Goal: Use online tool/utility: Utilize a website feature to perform a specific function

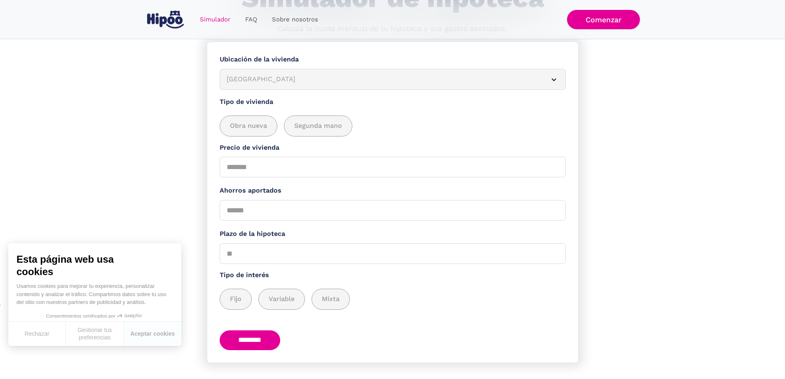
scroll to position [82, 0]
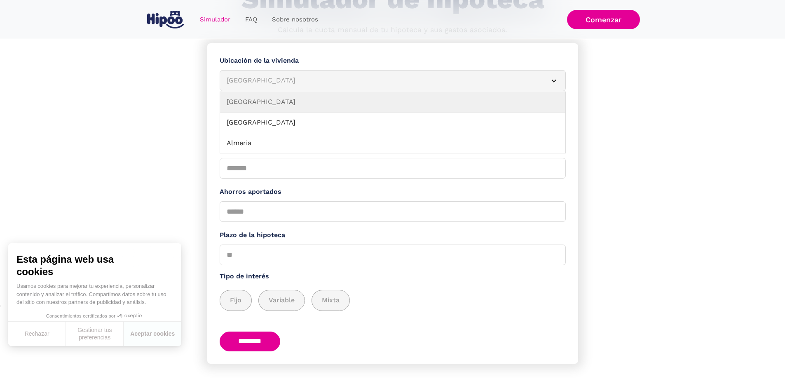
click at [551, 84] on div "Simulador Form" at bounding box center [554, 81] width 7 height 7
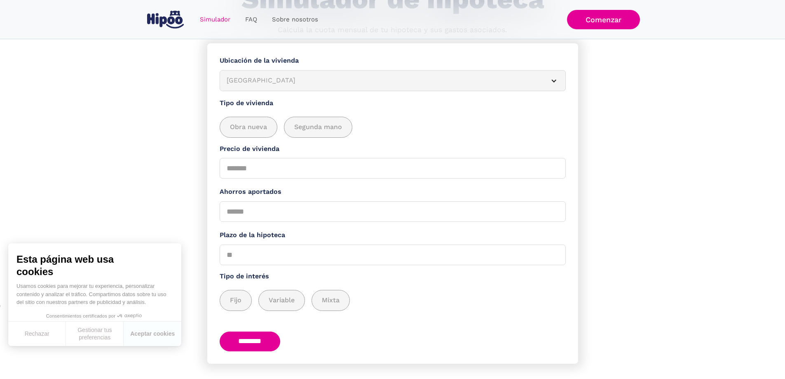
click at [484, 86] on div "[GEOGRAPHIC_DATA]" at bounding box center [383, 80] width 313 height 10
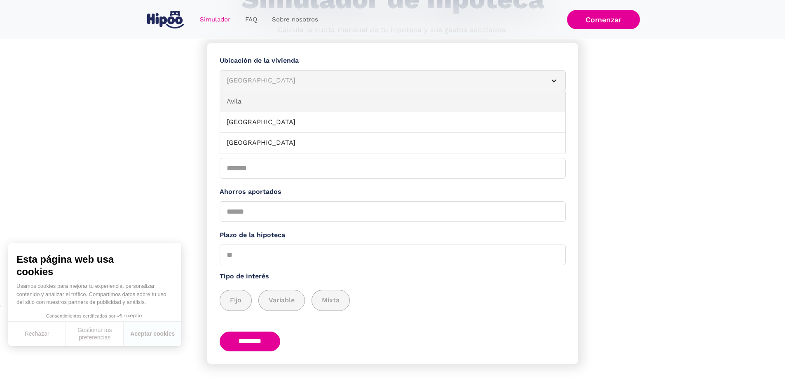
click at [341, 112] on link "Avila" at bounding box center [393, 102] width 346 height 21
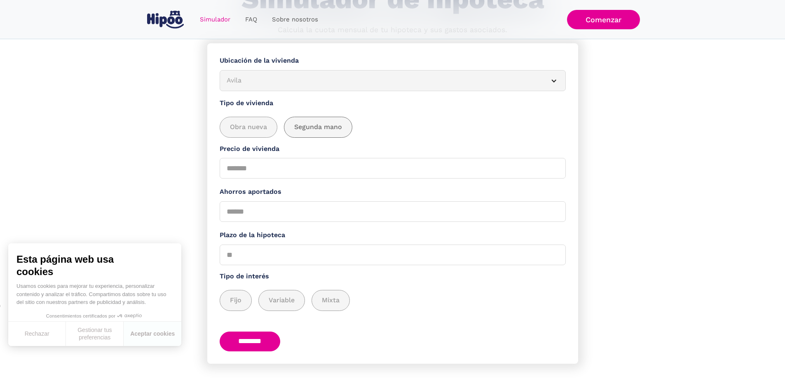
click at [326, 132] on span "Segunda mano" at bounding box center [318, 127] width 48 height 10
click at [292, 179] on input "Precio de vivienda" at bounding box center [393, 168] width 346 height 21
type input "*****"
click at [286, 222] on input "Ahorros aportados" at bounding box center [393, 211] width 346 height 21
type input "*"
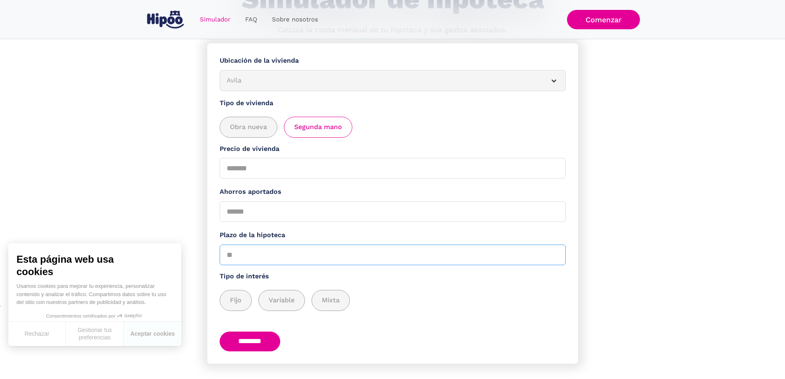
click at [290, 265] on input "Plazo de la hipoteca" at bounding box center [393, 254] width 346 height 21
click at [252, 310] on div "add_description_here" at bounding box center [235, 300] width 31 height 20
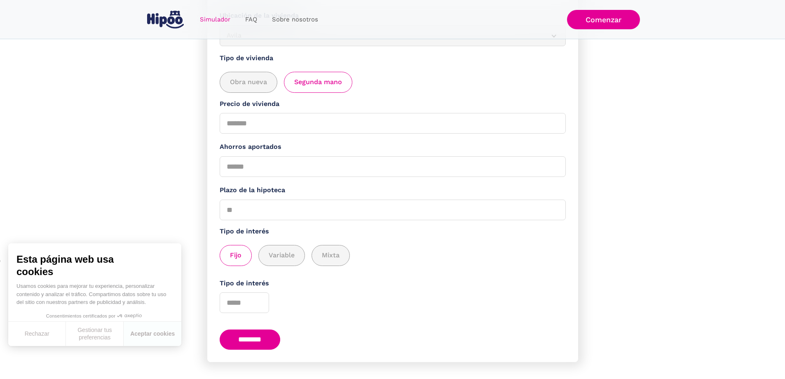
scroll to position [165, 0]
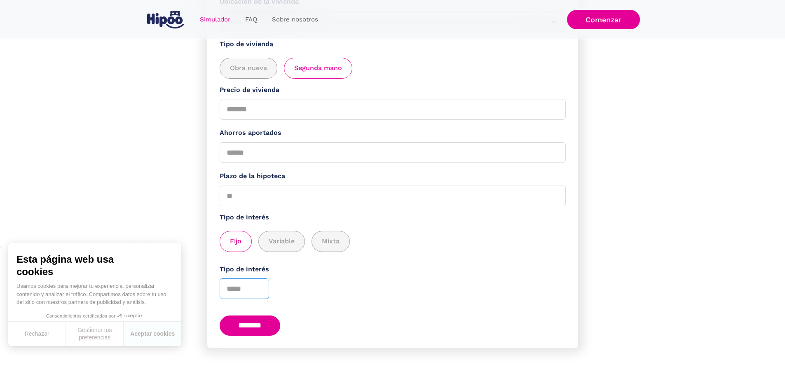
click at [261, 296] on input "*" at bounding box center [244, 288] width 49 height 21
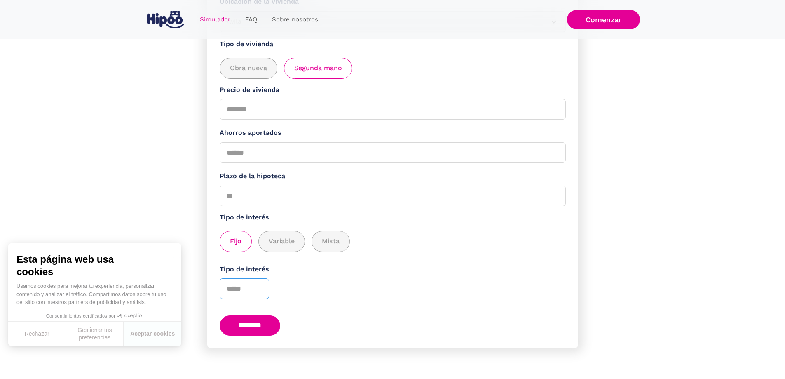
type input "*"
click at [260, 299] on input "*" at bounding box center [244, 288] width 49 height 21
click at [256, 332] on input "********" at bounding box center [250, 325] width 61 height 20
click at [283, 198] on input "Plazo de la hipoteca" at bounding box center [393, 196] width 346 height 21
type input "*"
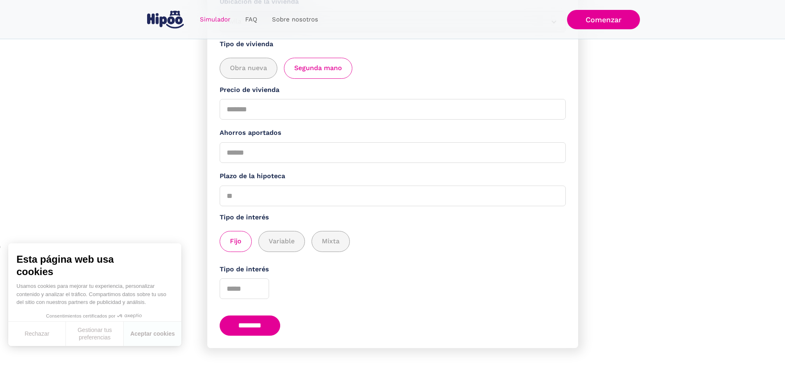
click at [258, 335] on input "********" at bounding box center [250, 325] width 61 height 20
type input "*"
type input "**"
